Goal: Information Seeking & Learning: Compare options

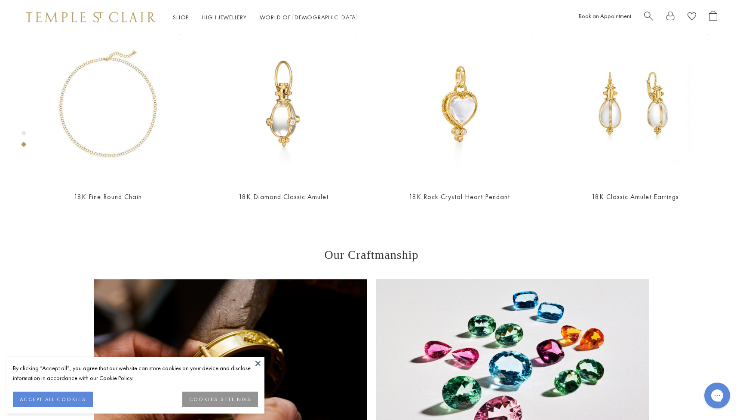
scroll to position [433, 0]
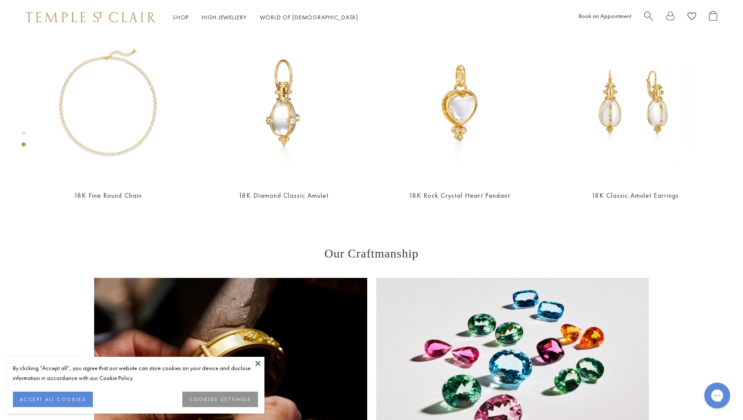
click at [259, 361] on button at bounding box center [258, 363] width 13 height 13
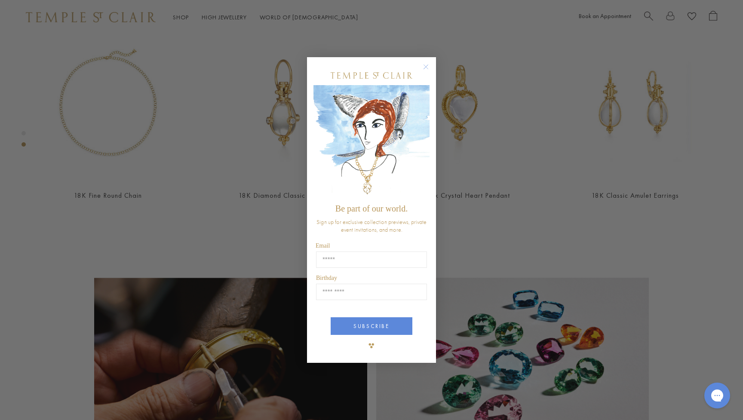
click at [427, 69] on circle "Close dialog" at bounding box center [426, 66] width 10 height 10
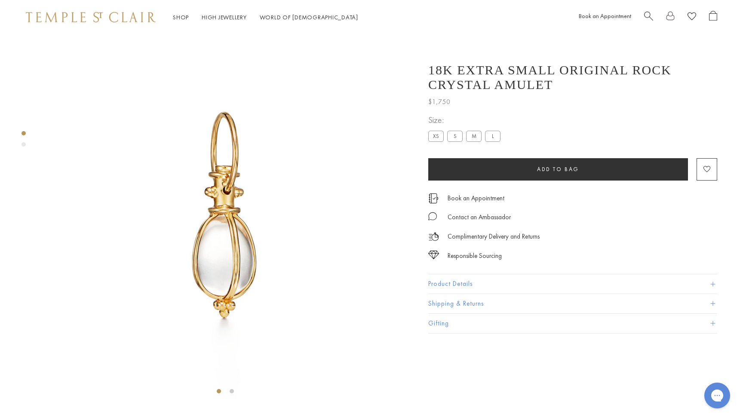
scroll to position [0, 0]
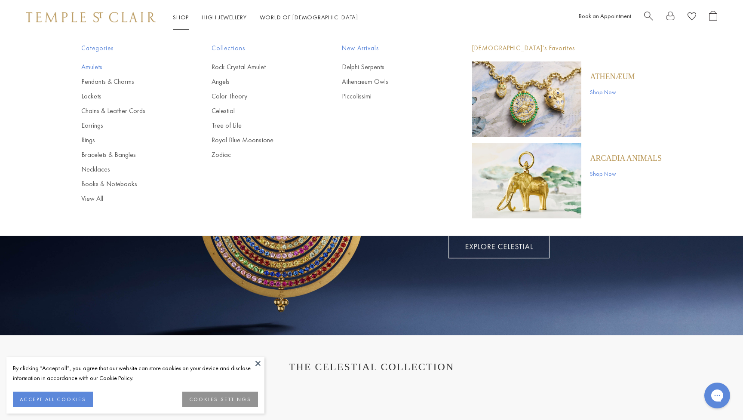
click at [95, 68] on link "Amulets" at bounding box center [129, 66] width 96 height 9
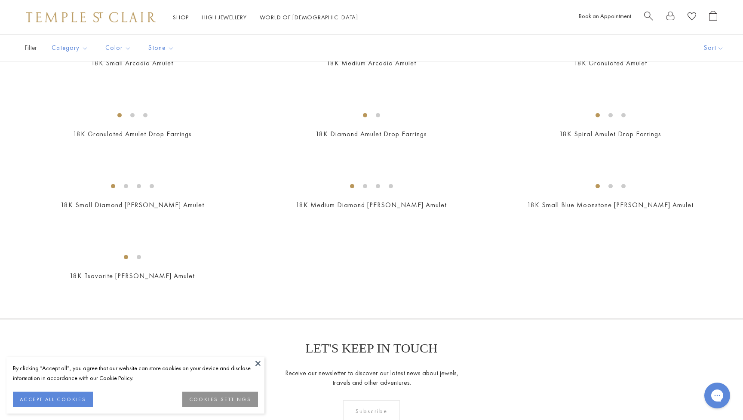
scroll to position [1639, 0]
click at [0, 0] on img at bounding box center [0, 0] width 0 height 0
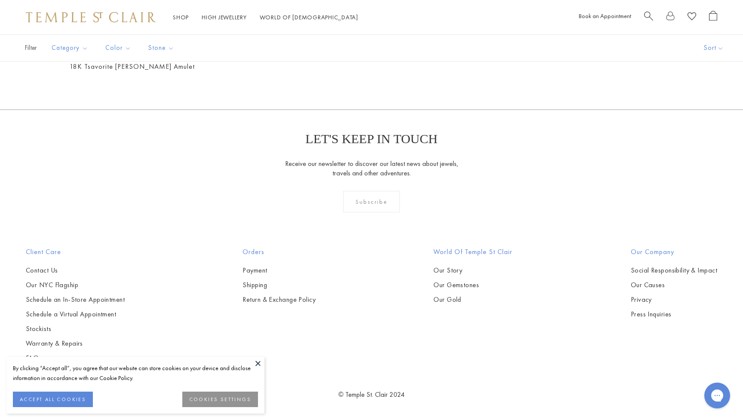
scroll to position [1886, 0]
click at [0, 0] on img at bounding box center [0, 0] width 0 height 0
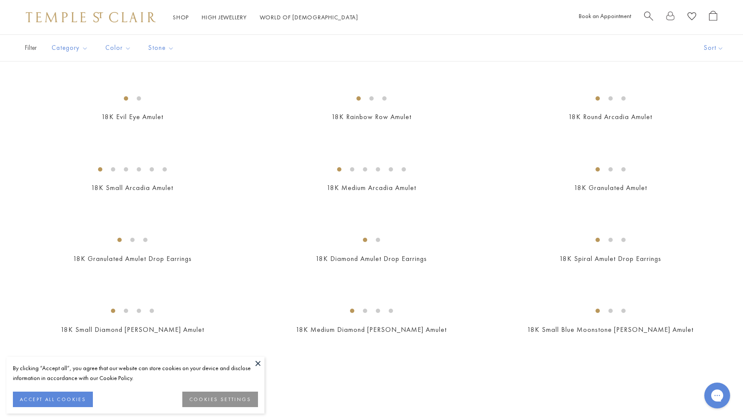
scroll to position [1515, 0]
click at [0, 0] on img at bounding box center [0, 0] width 0 height 0
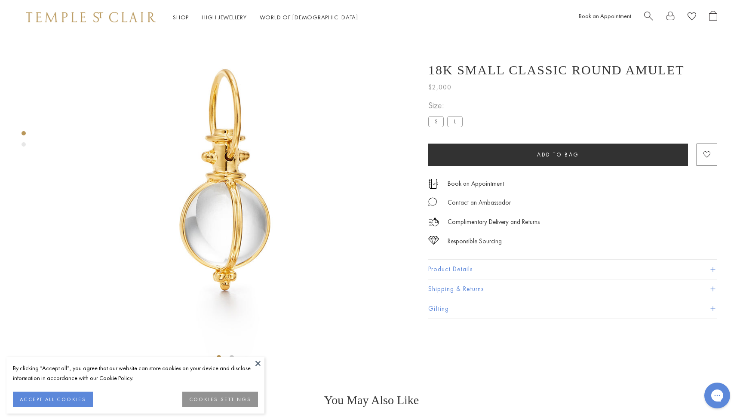
click at [540, 270] on button "Product Details" at bounding box center [572, 269] width 289 height 19
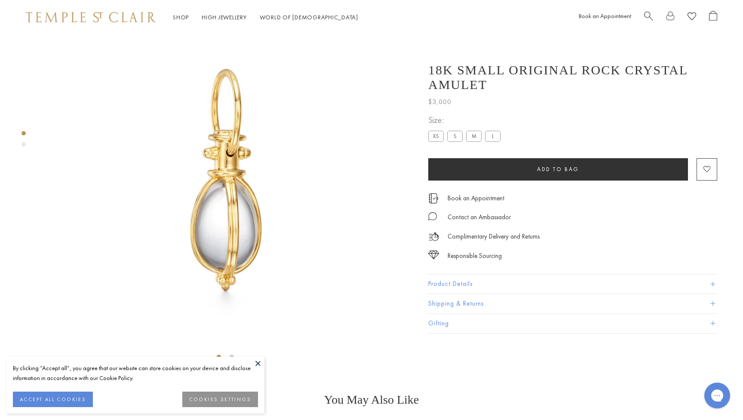
click at [468, 274] on button "Product Details" at bounding box center [572, 283] width 289 height 19
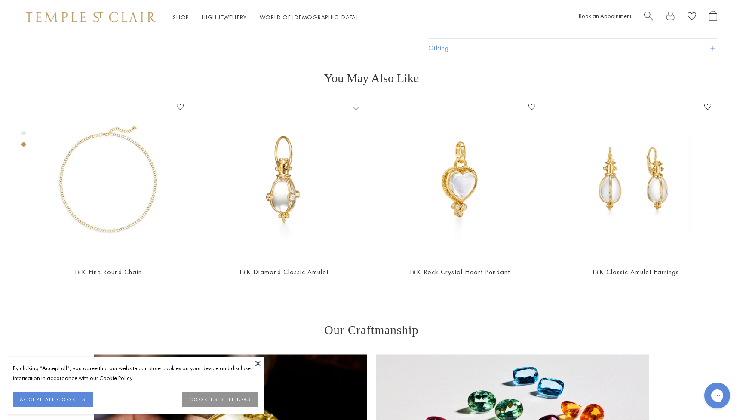
scroll to position [409, 0]
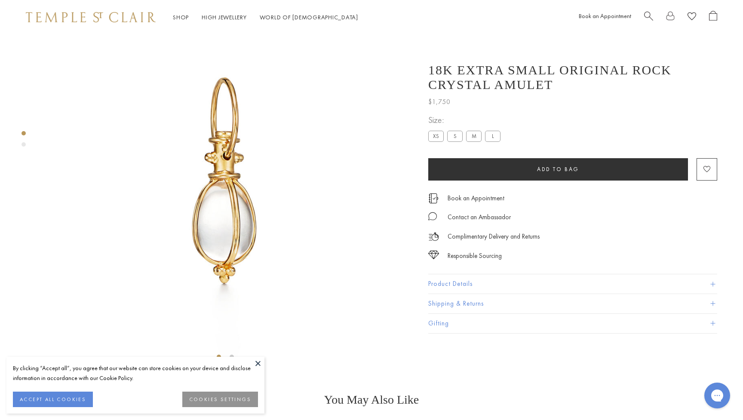
click at [561, 284] on button "Product Details" at bounding box center [572, 283] width 289 height 19
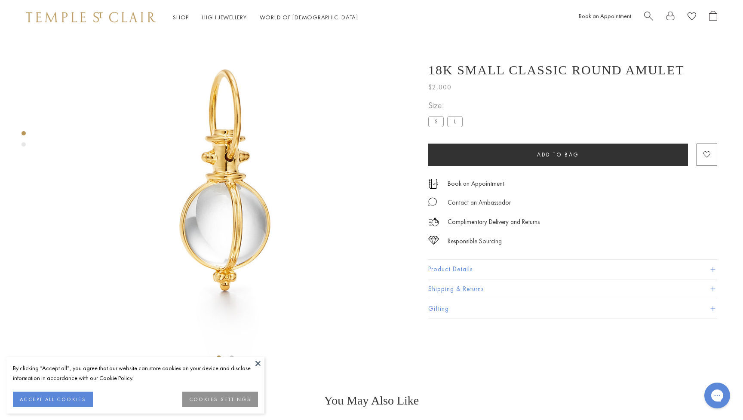
scroll to position [32, 0]
